Goal: Task Accomplishment & Management: Complete application form

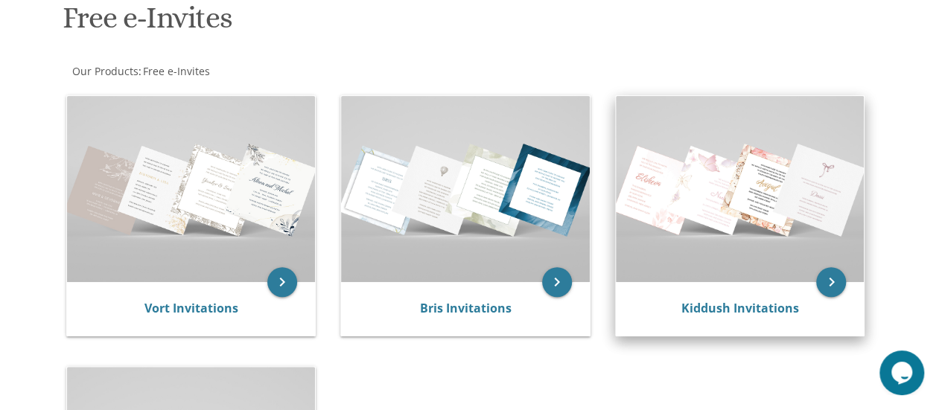
click at [682, 223] on img at bounding box center [740, 189] width 249 height 186
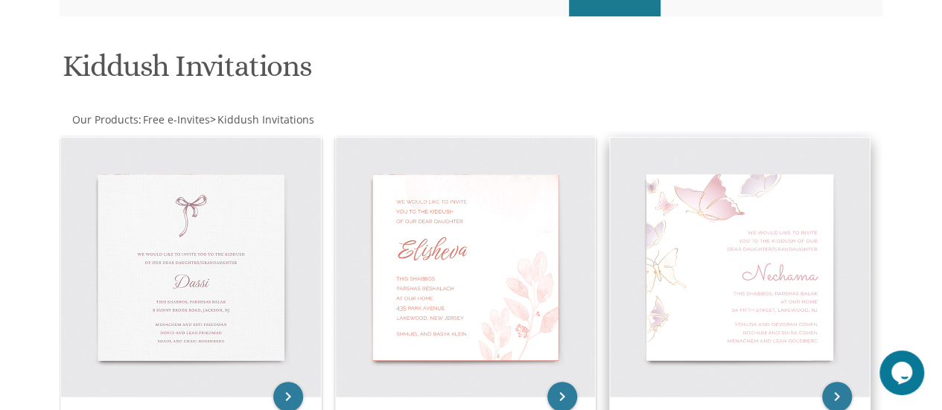
scroll to position [186, 0]
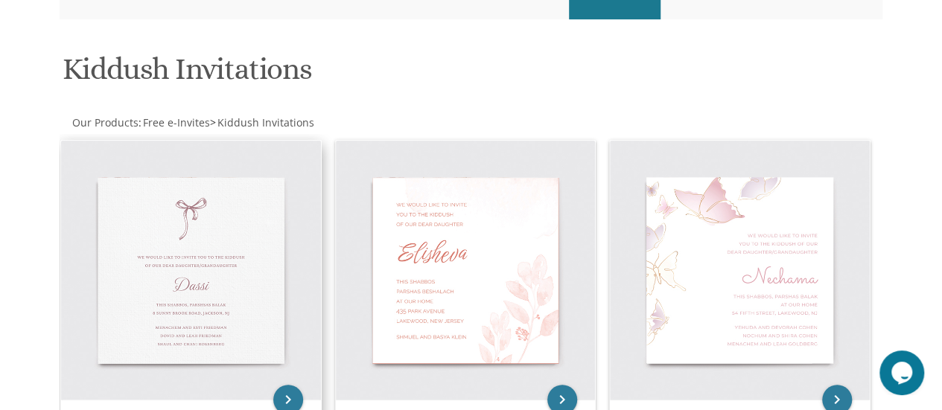
click at [225, 267] on img at bounding box center [191, 271] width 260 height 260
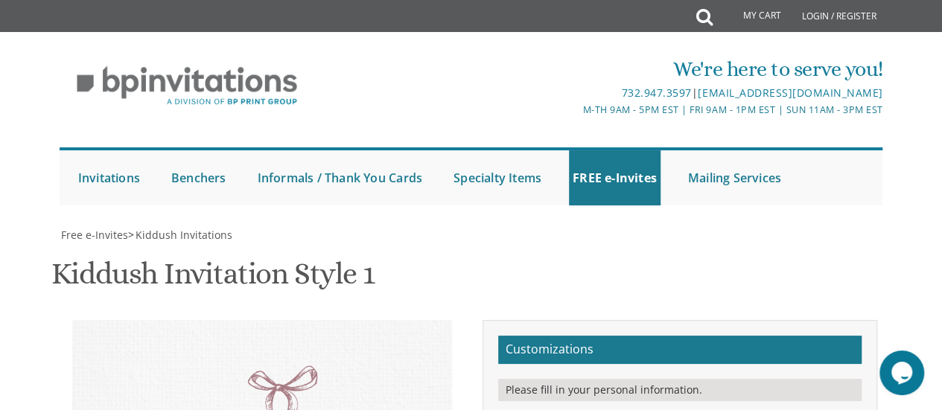
type textarea "Zevy and Tzippy"
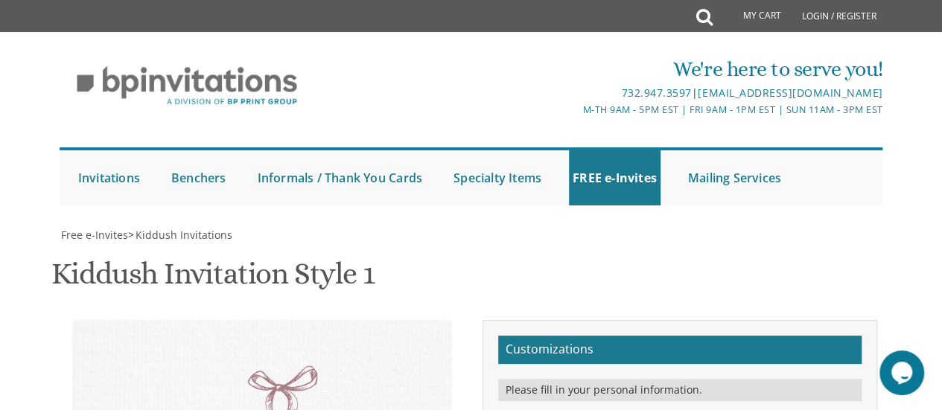
type textarea "with gratitude to hashem we would like to invite you to the lechaim of our chil…"
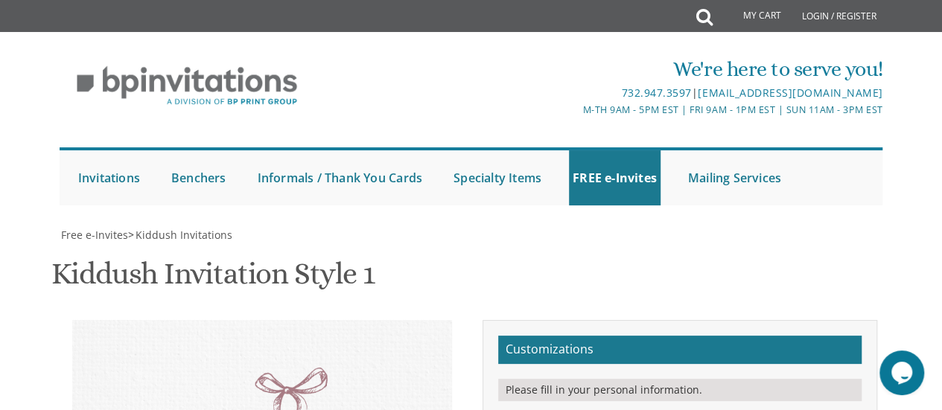
drag, startPoint x: 635, startPoint y: 182, endPoint x: 689, endPoint y: 184, distance: 53.7
type textarea "tonight, wednesday, oct. 22 7:00-9:30pm at our home 1929 barclay ave., montreal…"
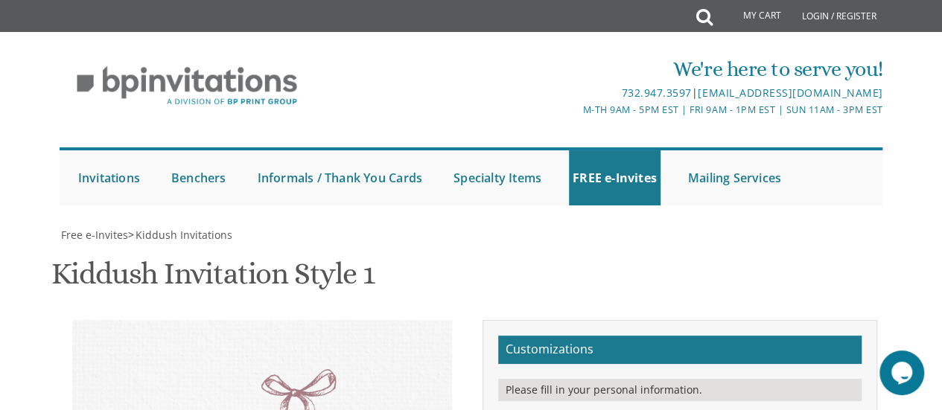
select select "40px"
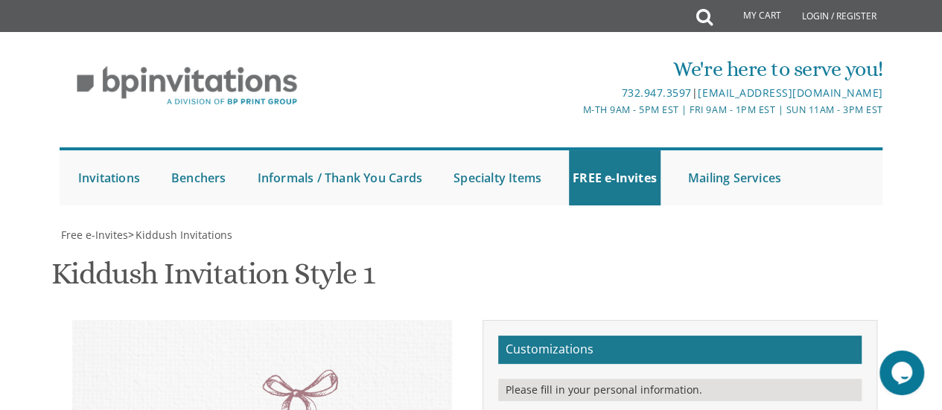
type textarea "with gratitude to hashem we would like to invite you to the lechaim of our chil…"
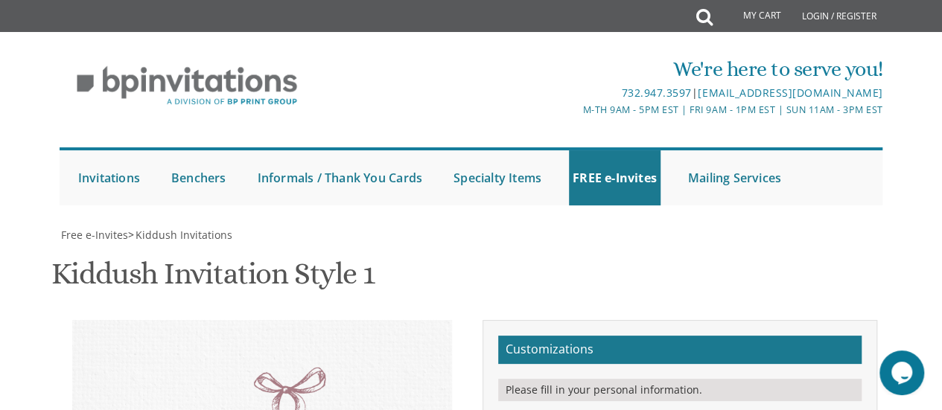
drag, startPoint x: 696, startPoint y: 190, endPoint x: 617, endPoint y: 189, distance: 79.0
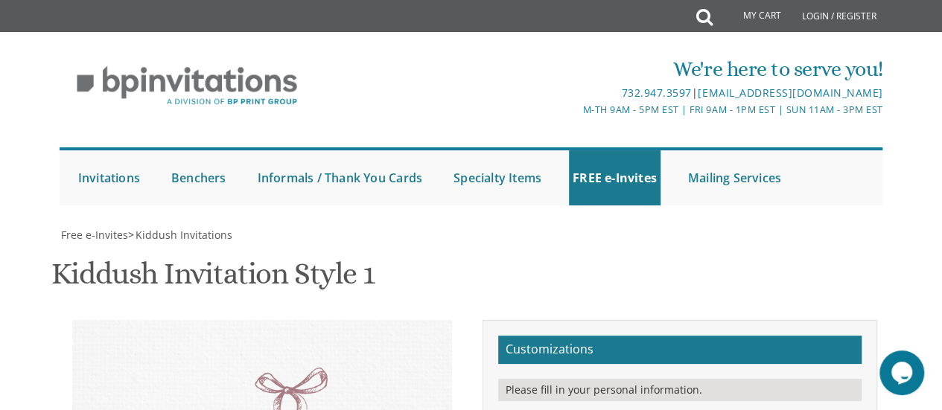
type textarea "tonight, wednesday, oct. 22 7-9pm at our home 1929 barclay ave., montreal, qc"
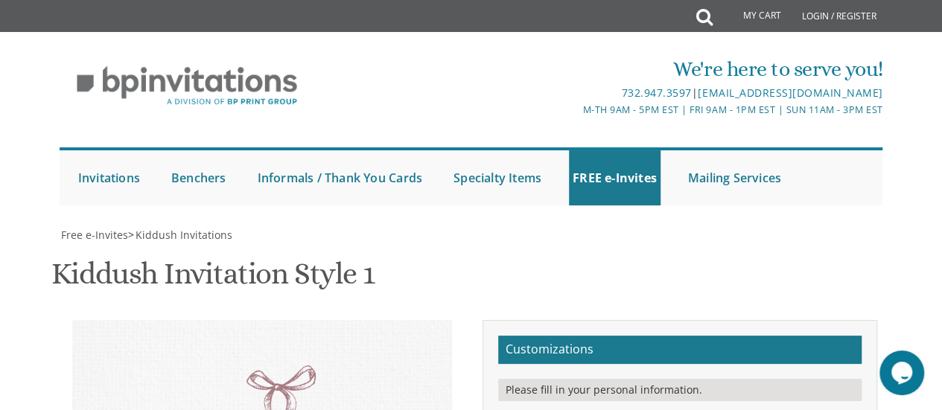
scroll to position [452, 0]
drag, startPoint x: 758, startPoint y: 190, endPoint x: 617, endPoint y: 157, distance: 145.3
paste textarea "chaim noach and gila kleinman mendy and soshie karmel"
type textarea "chaim noach and gila kleinman mendy and soshie karmel"
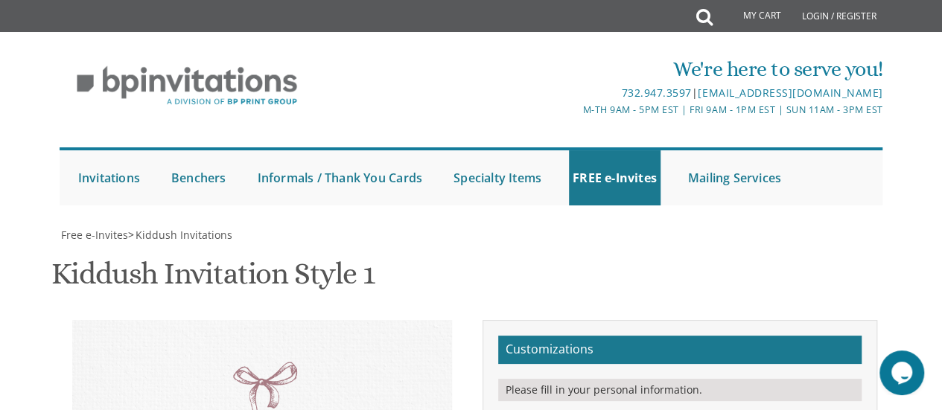
type textarea "tonight, wednesday, oct. 22 7-9pm at our home 1929 barclay ave., montreal, qc"
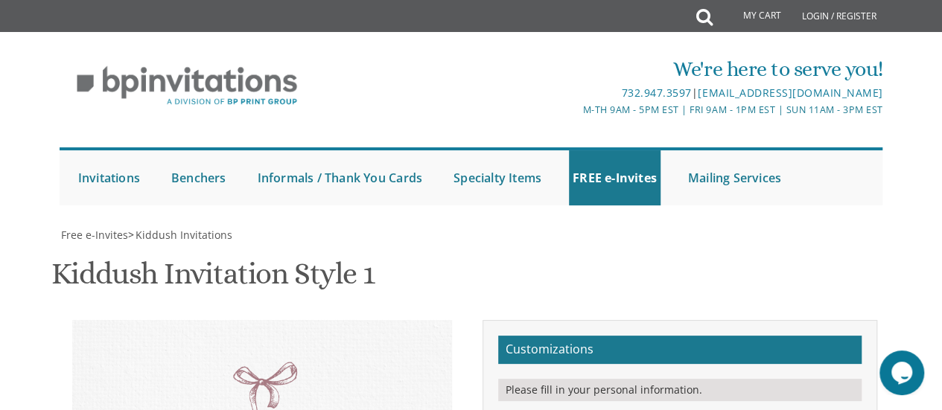
type textarea "with gratitude to hashem we would like to invite you to the lechaim of our chil…"
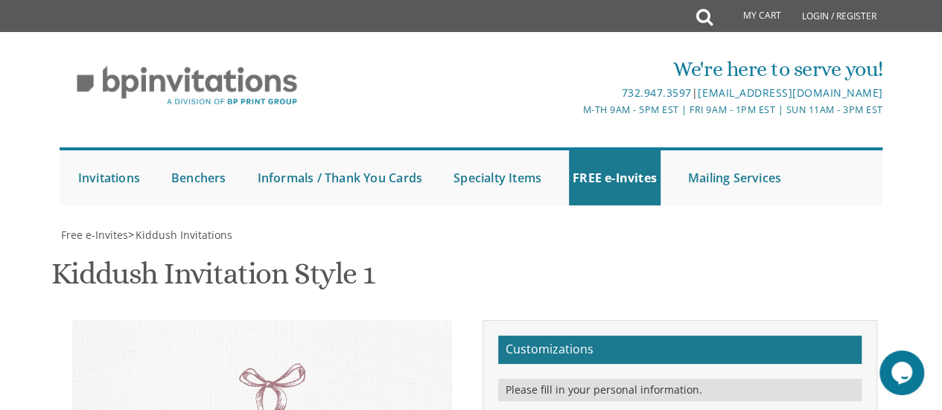
scroll to position [355, 0]
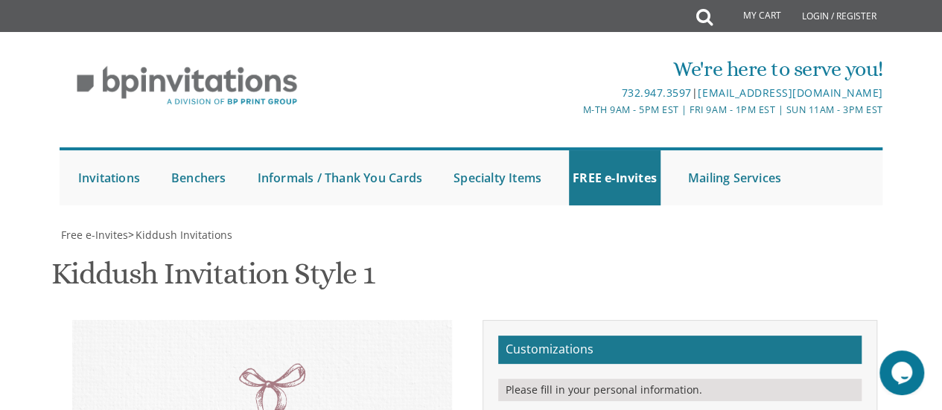
select select "50px"
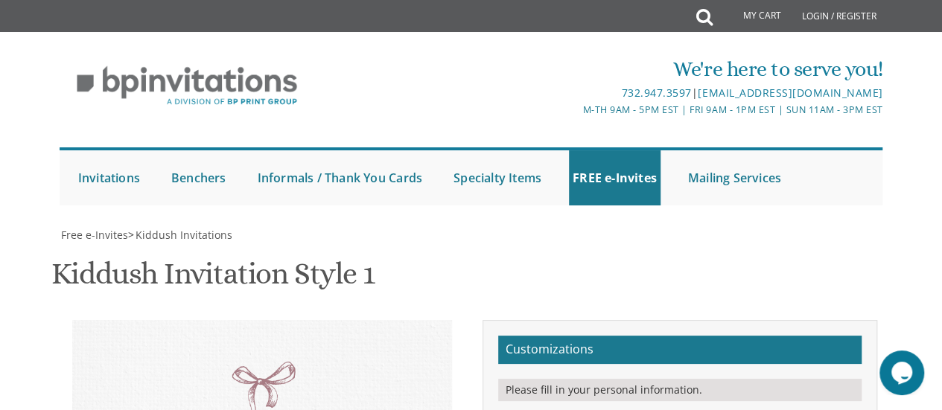
scroll to position [276, 0]
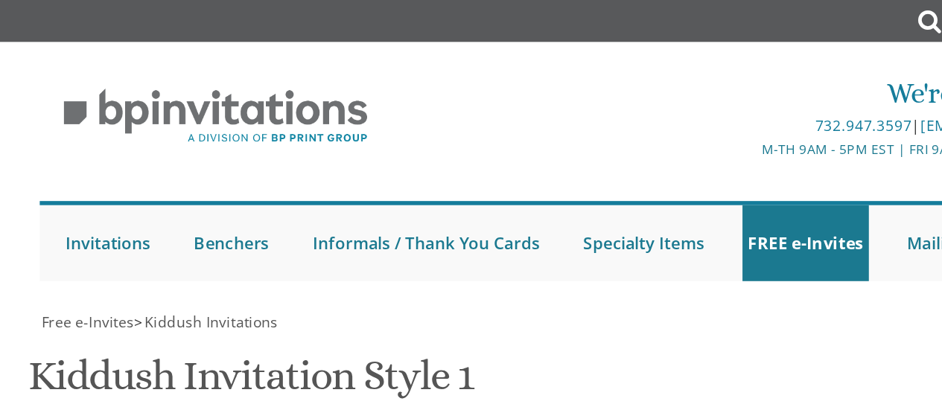
scroll to position [388, 0]
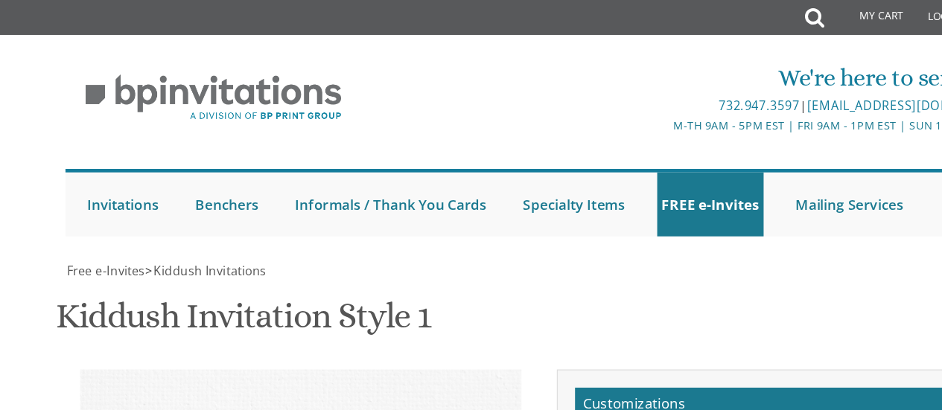
drag, startPoint x: 702, startPoint y: 84, endPoint x: 784, endPoint y: 55, distance: 87.7
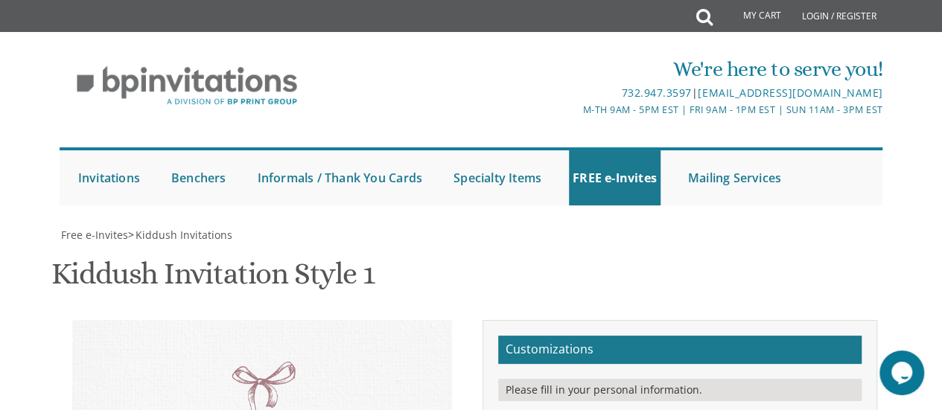
scroll to position [372, 0]
type textarea "with gratitude to hashem we would like to invite you to the lechaim of our chil…"
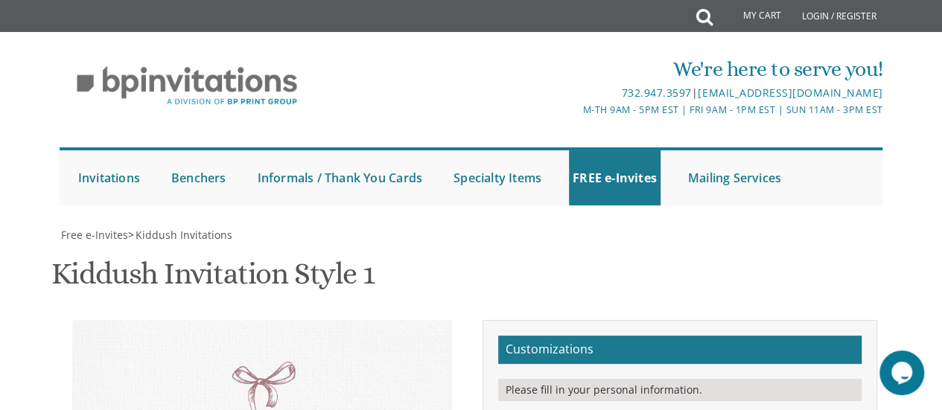
scroll to position [0, 0]
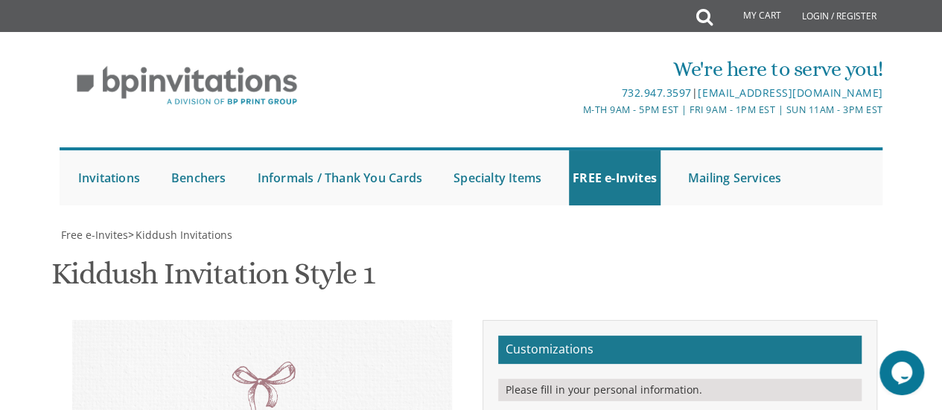
paste textarea "•"
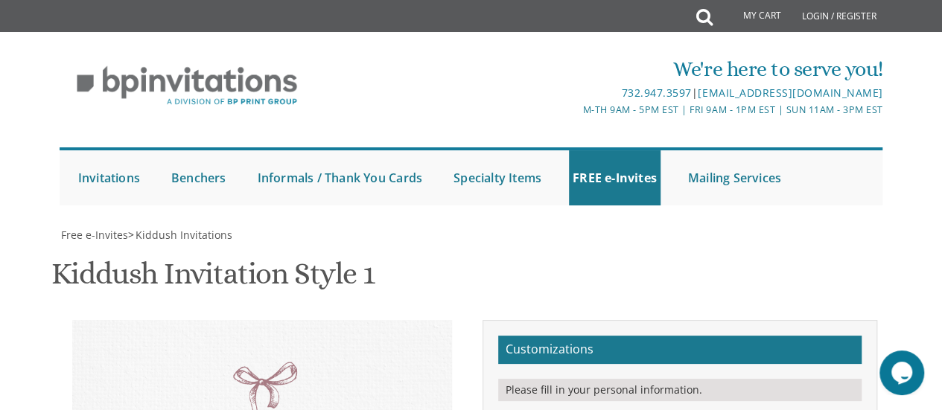
paste textarea "•"
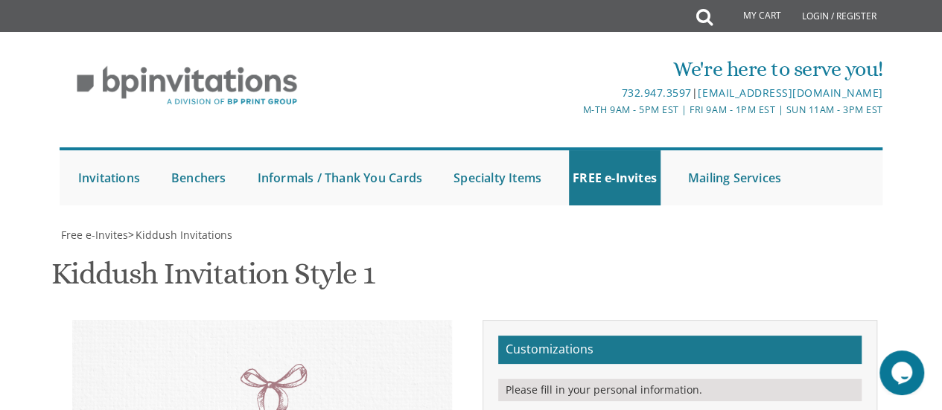
paste textarea "•"
type textarea "tonight, wednesday, october 22nd 7-9 pm • at our home 1929 barclay ave. • montr…"
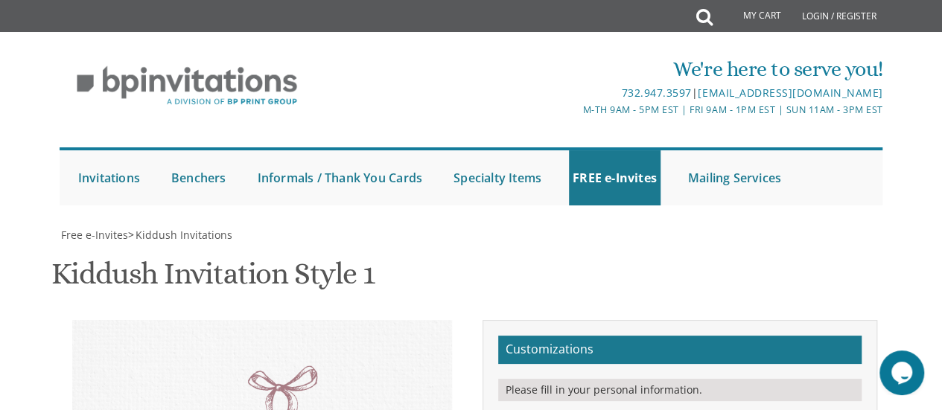
drag, startPoint x: 756, startPoint y: 276, endPoint x: 626, endPoint y: 255, distance: 132.0
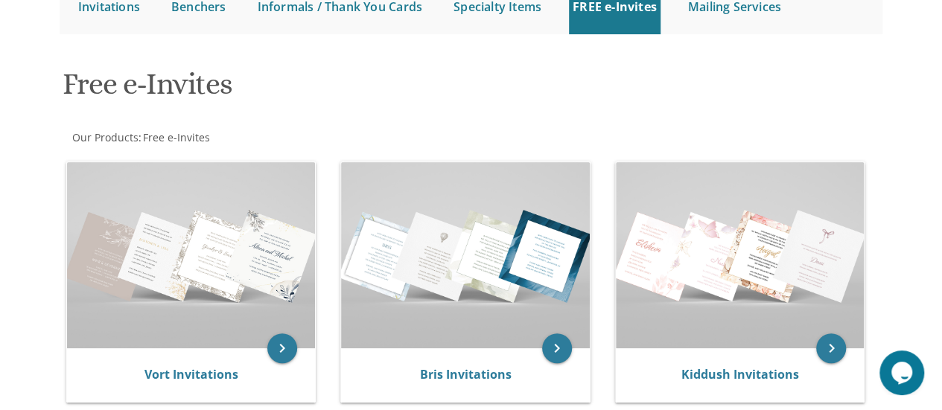
click at [197, 229] on img at bounding box center [191, 255] width 249 height 186
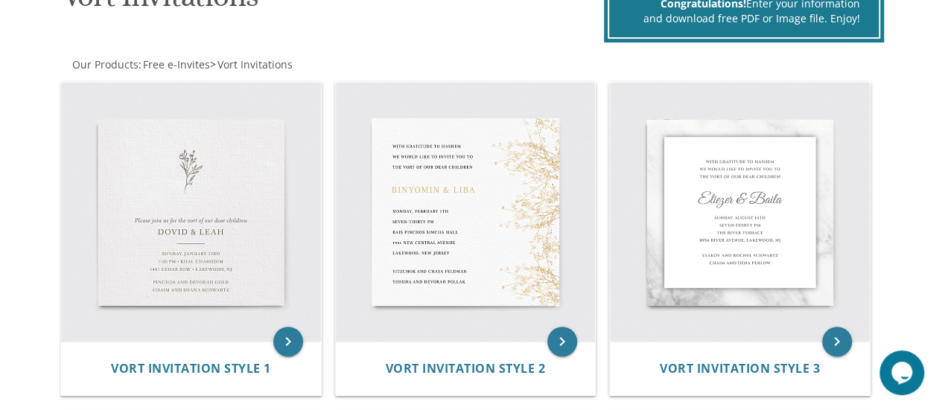
scroll to position [262, 0]
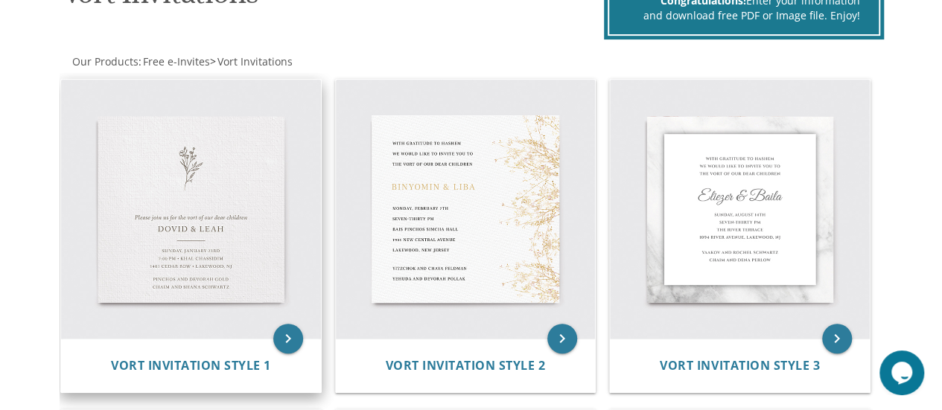
click at [198, 203] on img at bounding box center [191, 210] width 260 height 260
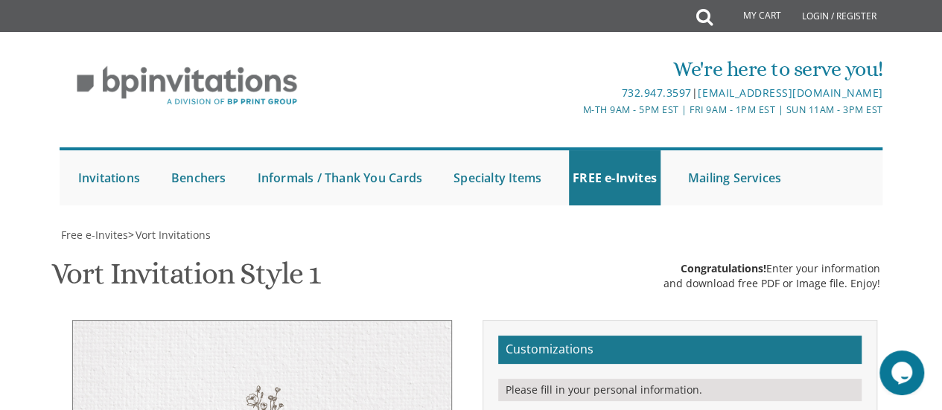
scroll to position [347, 0]
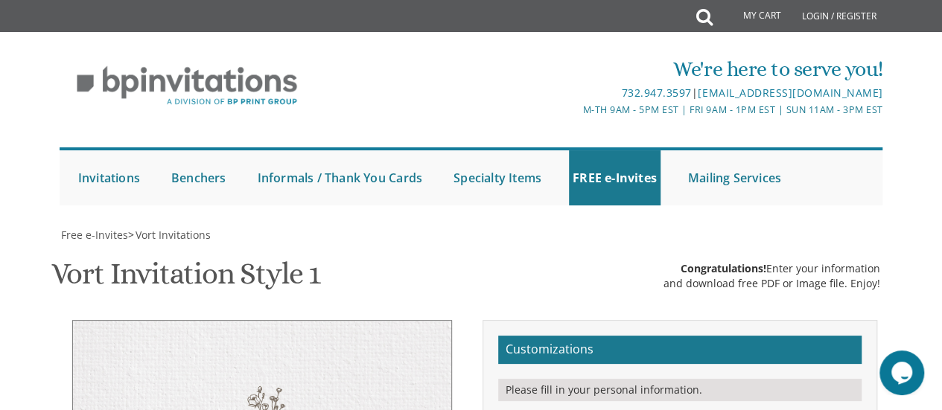
type textarea "P"
paste textarea "chaim noach and gila kleinman mendy and soshie karmel"
type textarea "chaim noach and gila kleinman mendy and soshie karmel"
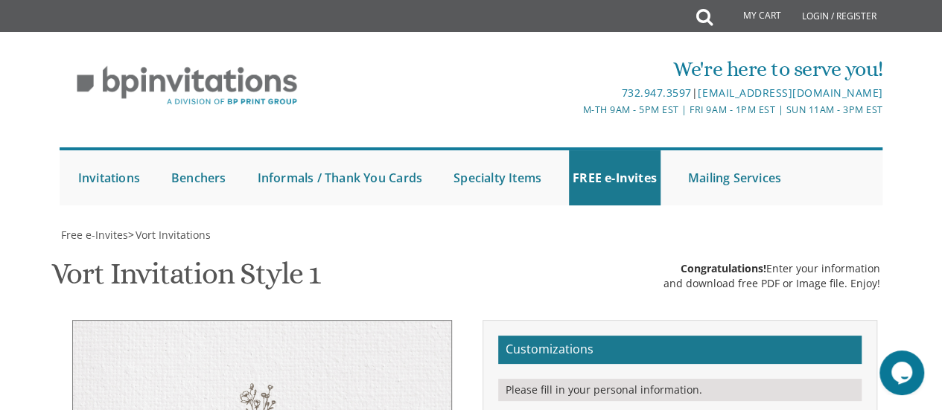
type textarea "Zevy & Tzippy"
type textarea "With gratitude to Hashem, we would like to invite you to the lechaim of our chi…"
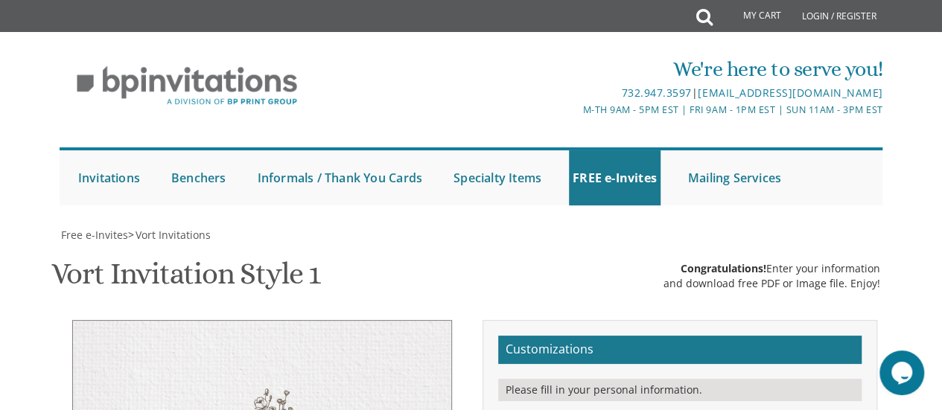
select select "40px"
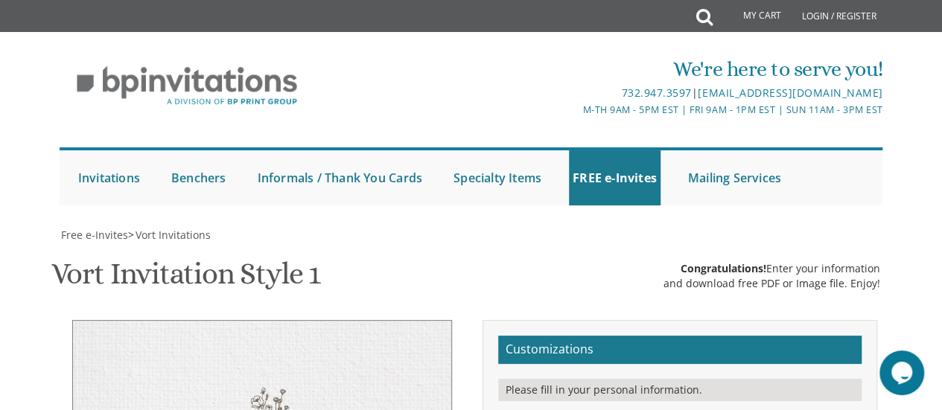
scroll to position [397, 0]
type textarea "With gratitude to Hashem we would like to invite you to the lechaim of our chil…"
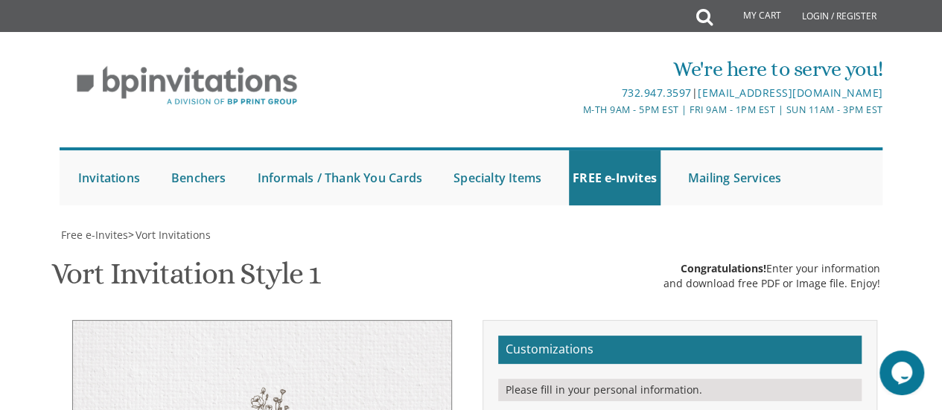
scroll to position [415, 0]
drag, startPoint x: 668, startPoint y: 129, endPoint x: 621, endPoint y: 127, distance: 47.0
drag, startPoint x: 752, startPoint y: 145, endPoint x: 684, endPoint y: 140, distance: 68.7
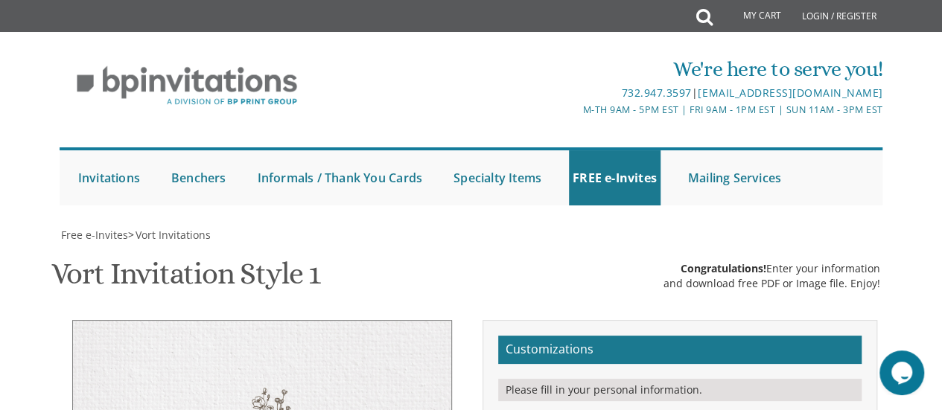
drag, startPoint x: 800, startPoint y: 154, endPoint x: 724, endPoint y: 163, distance: 76.5
type textarea "tonight, wednesday October 22nd 7:00 pm • at our home 1929 Barclay ave. • montr…"
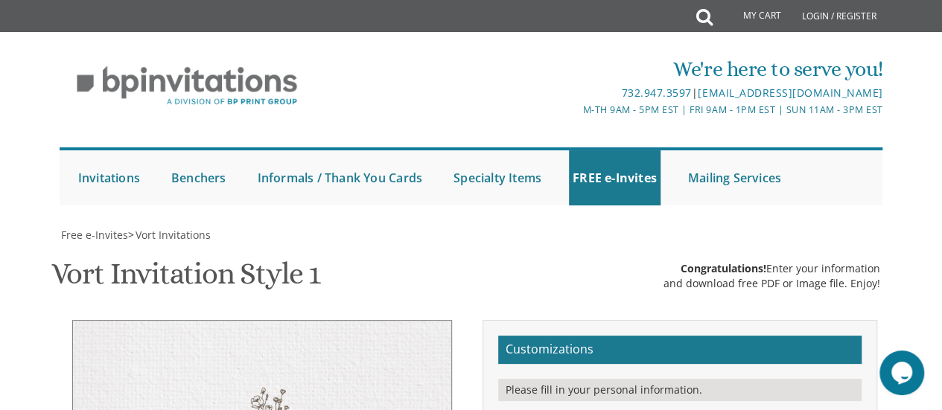
type textarea "With gratitude to Hashem we would like to invite you to the lechaim of our dear…"
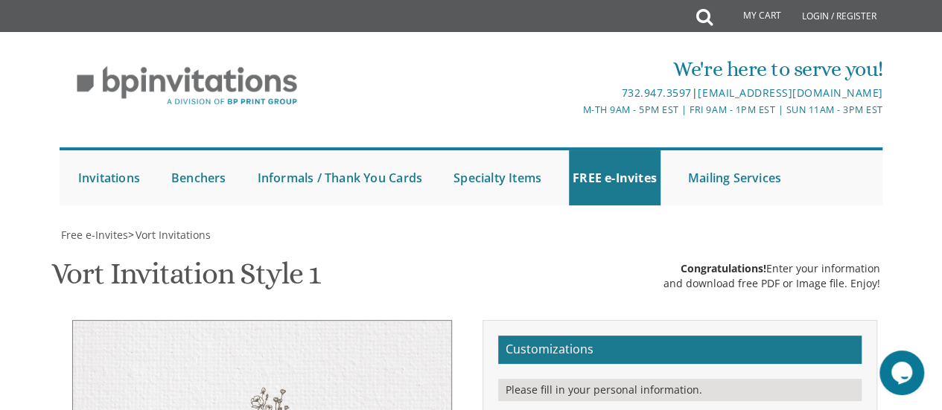
select select "40px"
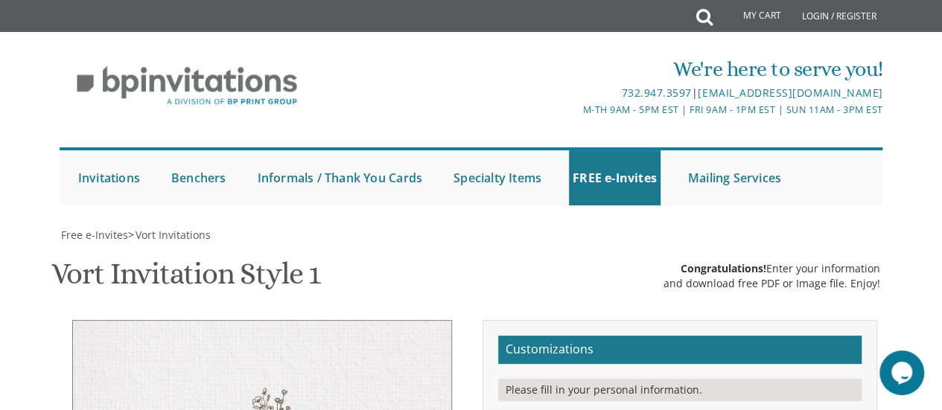
scroll to position [51, 0]
type textarea "With gratitude to Hashem we would like to invite you to the lechaim of our dear…"
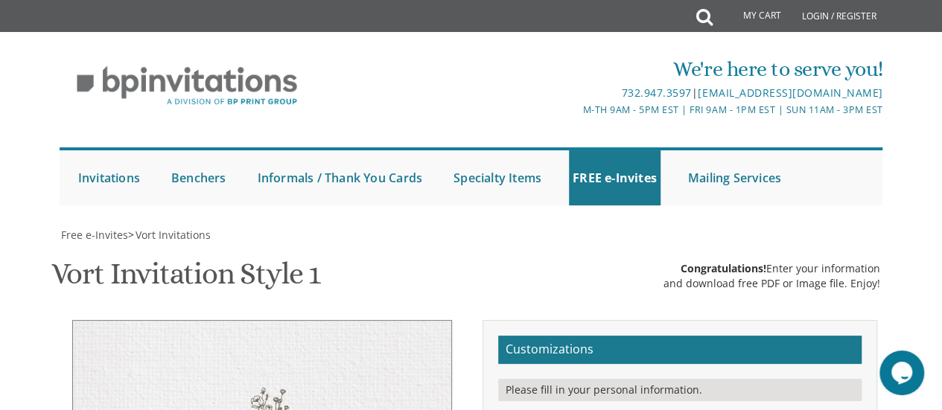
scroll to position [298, 0]
type textarea "Zevy & Tzippy"
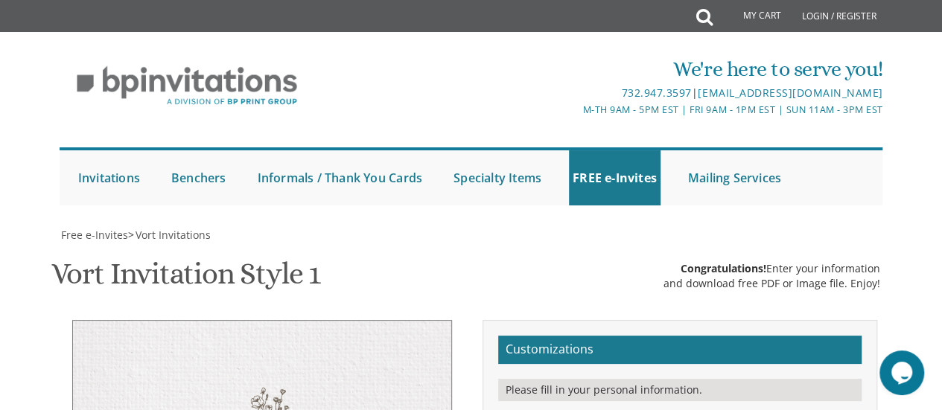
scroll to position [274, 0]
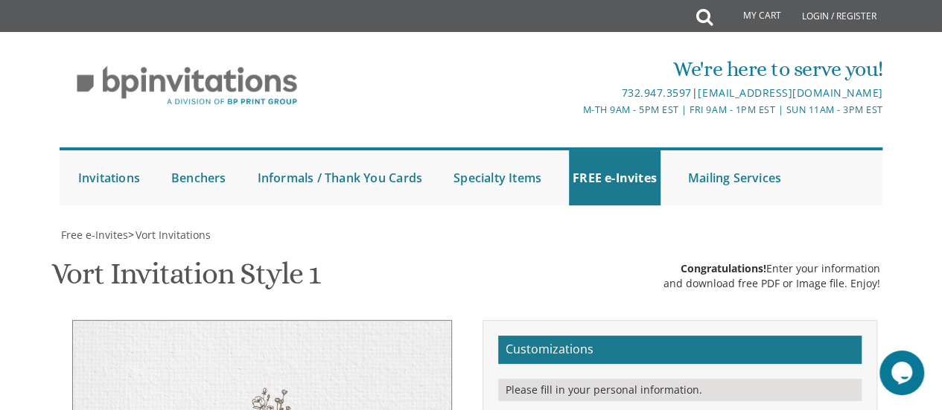
type textarea "With gratitude to Hashem we would like to invite you to the lechaim of our dear…"
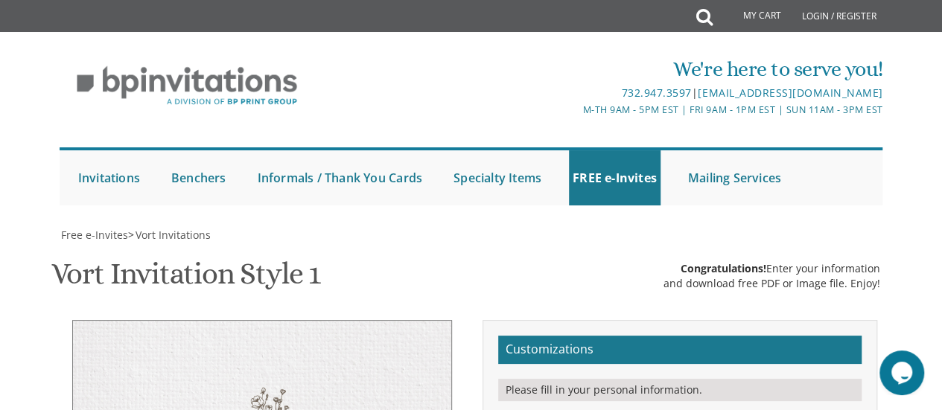
scroll to position [367, 0]
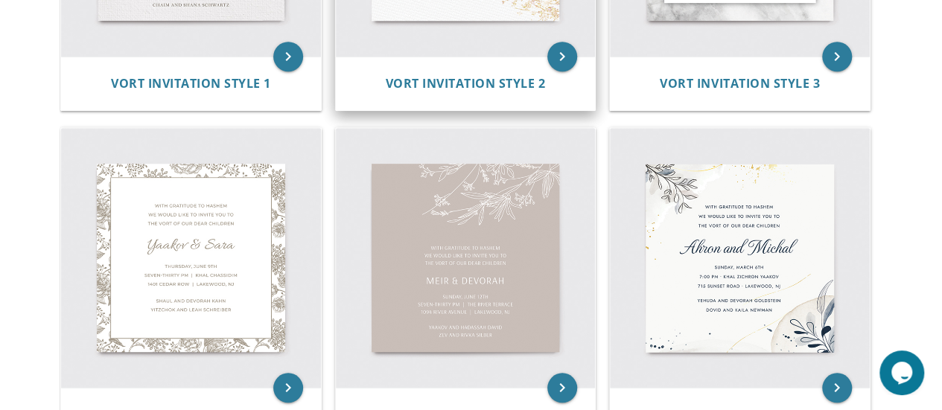
scroll to position [547, 0]
